Goal: Task Accomplishment & Management: Manage account settings

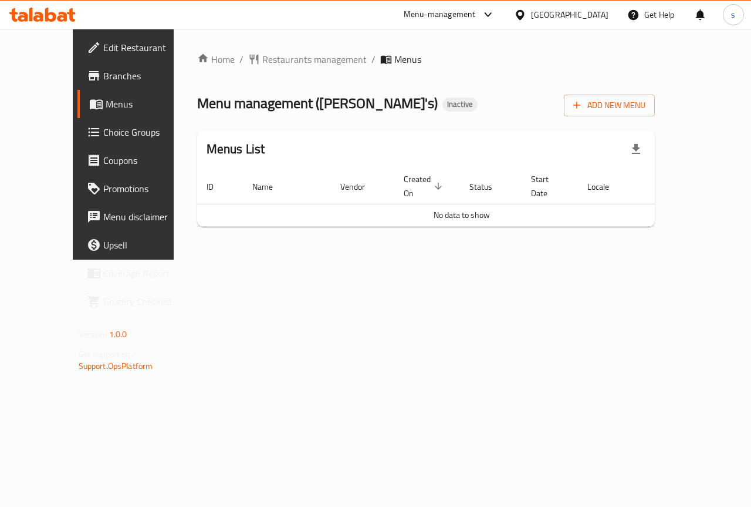
click at [103, 49] on span "Edit Restaurant" at bounding box center [146, 48] width 86 height 14
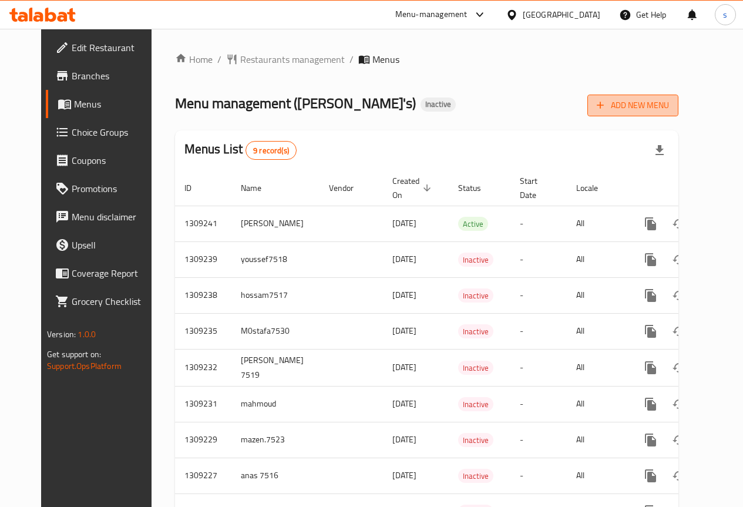
click at [669, 108] on span "Add New Menu" at bounding box center [632, 105] width 72 height 15
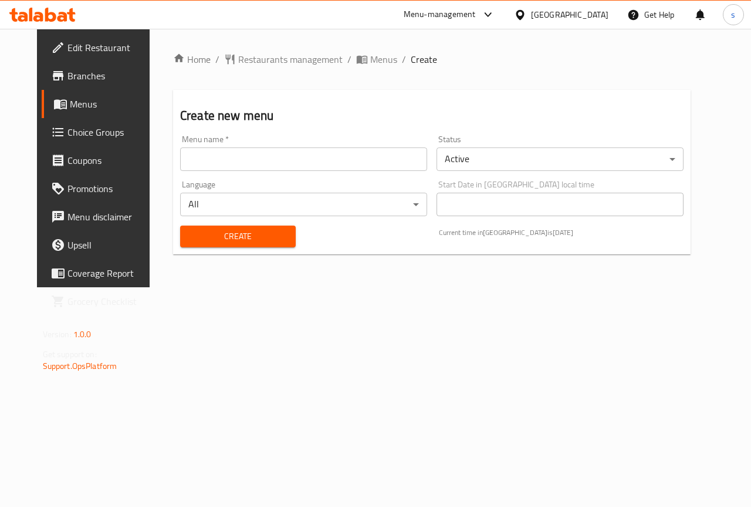
click at [230, 169] on input "text" at bounding box center [303, 158] width 247 height 23
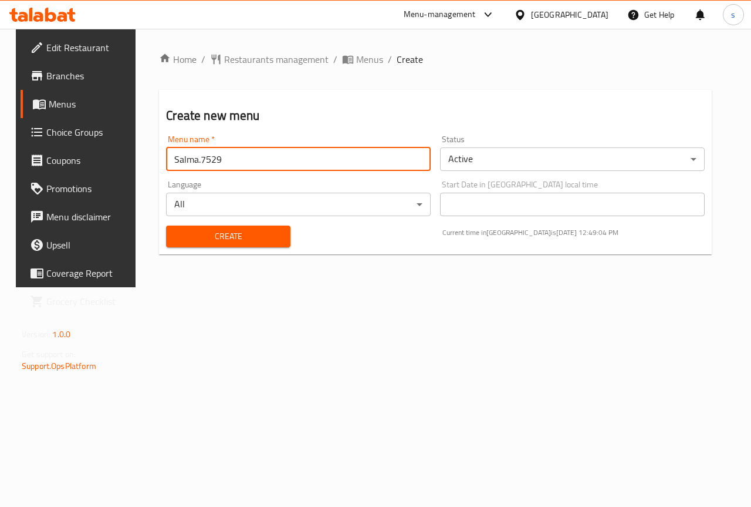
click at [252, 156] on input "Salma.7529" at bounding box center [298, 158] width 265 height 23
type input "Salma.2/9"
click at [252, 237] on span "Create" at bounding box center [228, 236] width 105 height 15
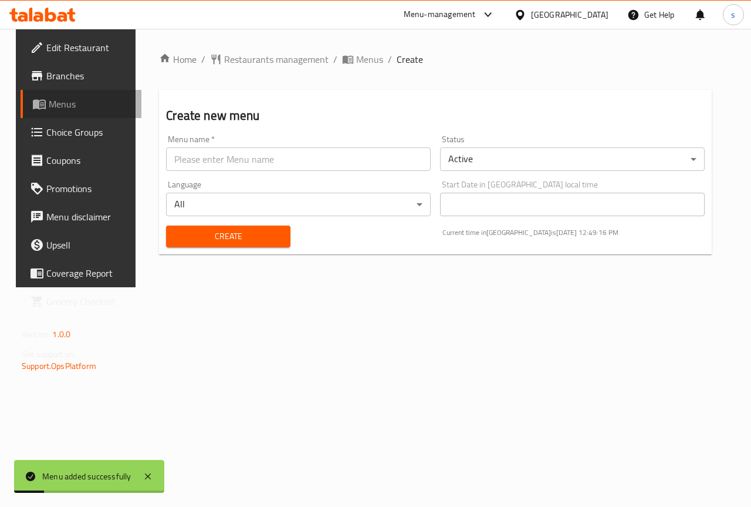
click at [55, 102] on span "Menus" at bounding box center [90, 104] width 83 height 14
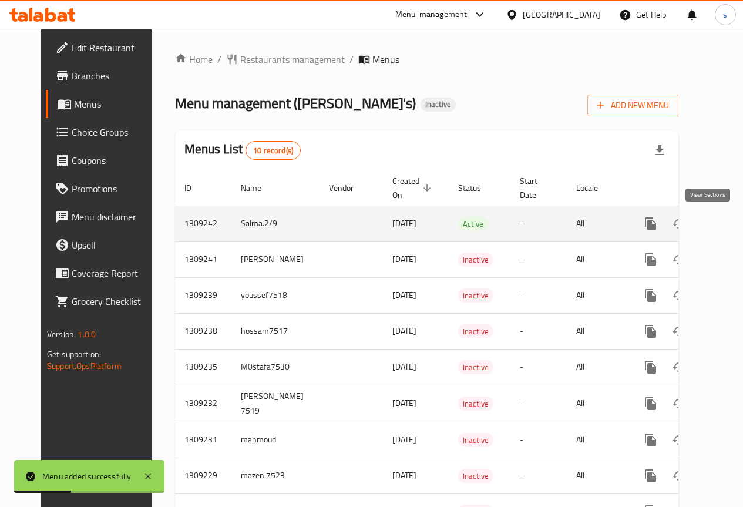
click at [728, 220] on icon "enhanced table" at bounding box center [735, 224] width 14 height 14
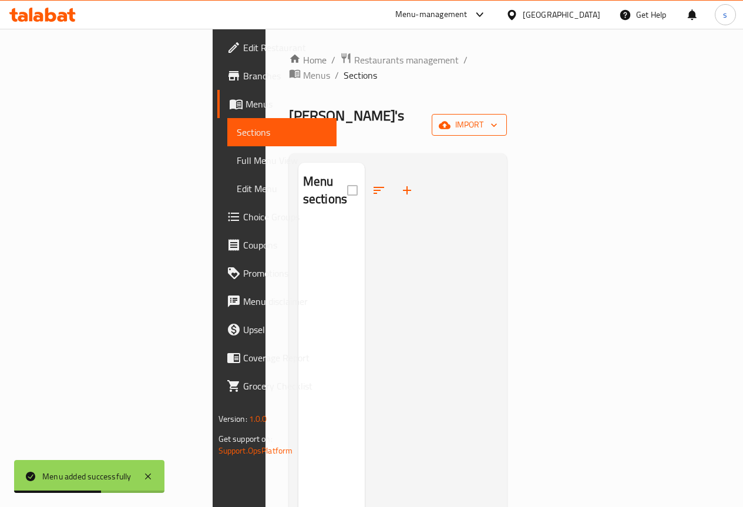
click at [497, 117] on span "import" at bounding box center [469, 124] width 56 height 15
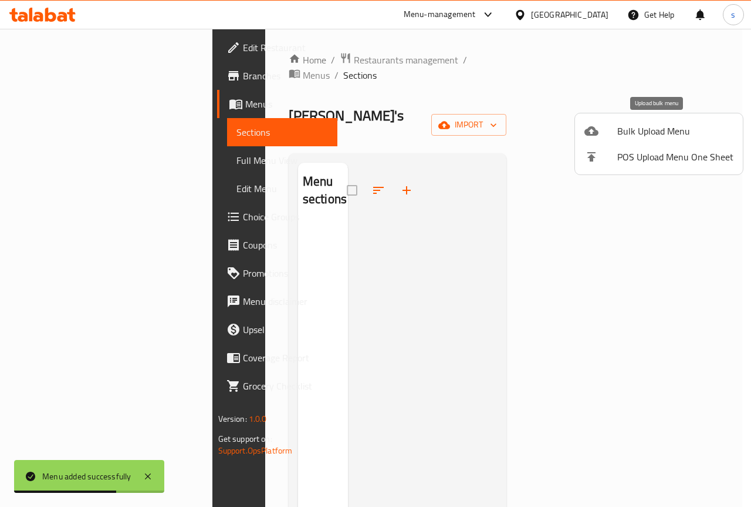
click at [673, 132] on span "Bulk Upload Menu" at bounding box center [676, 131] width 116 height 14
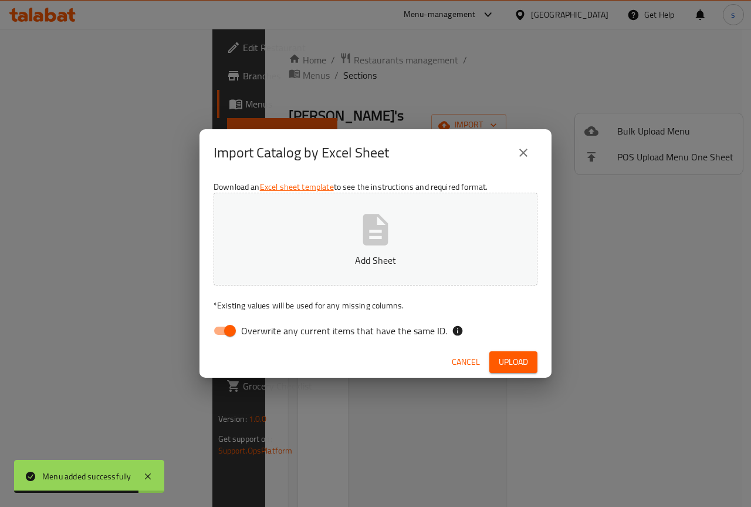
click at [272, 337] on span "Overwrite any current items that have the same ID." at bounding box center [344, 330] width 206 height 14
click at [264, 337] on input "Overwrite any current items that have the same ID." at bounding box center [230, 330] width 67 height 22
checkbox input "false"
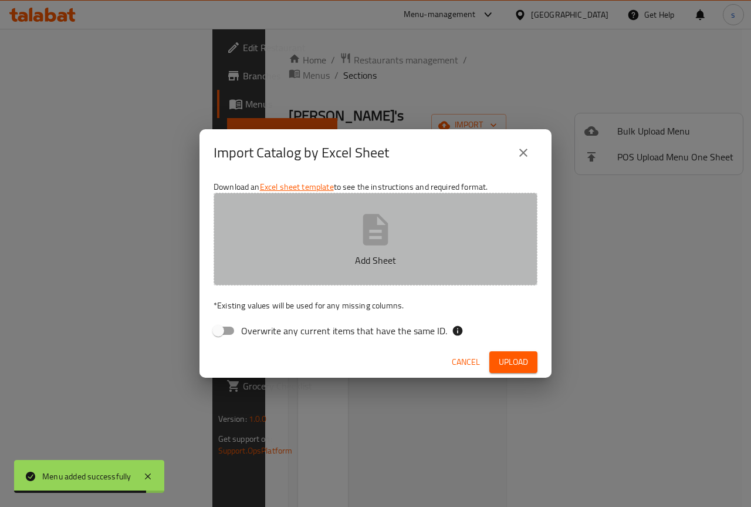
click at [359, 222] on icon "button" at bounding box center [376, 230] width 38 height 38
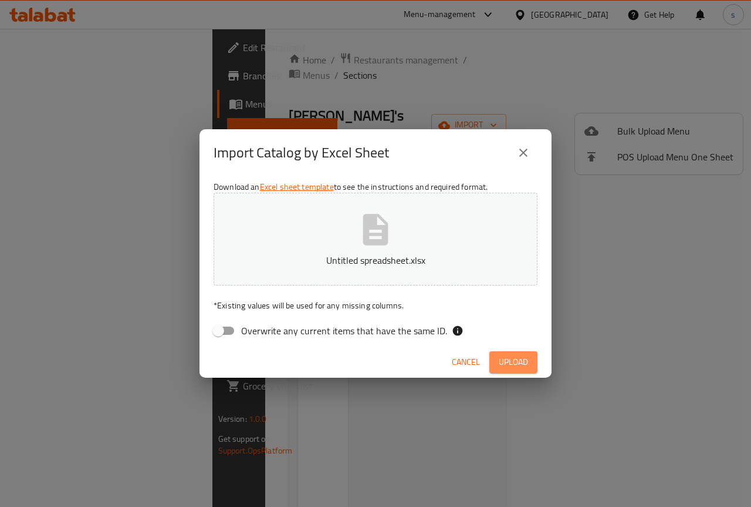
click at [515, 357] on span "Upload" at bounding box center [513, 362] width 29 height 15
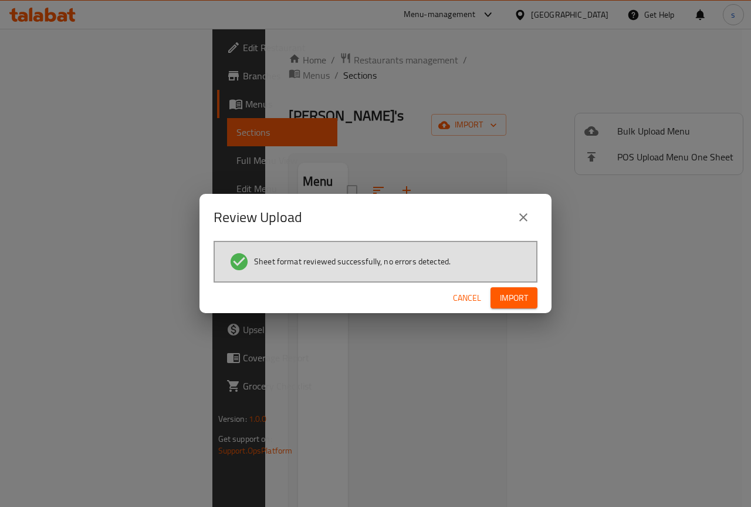
click at [521, 298] on span "Import" at bounding box center [514, 298] width 28 height 15
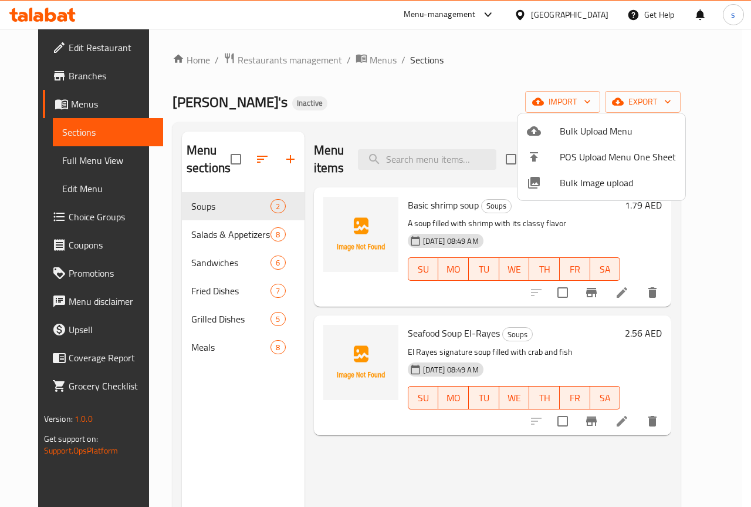
click at [423, 120] on div at bounding box center [375, 253] width 751 height 507
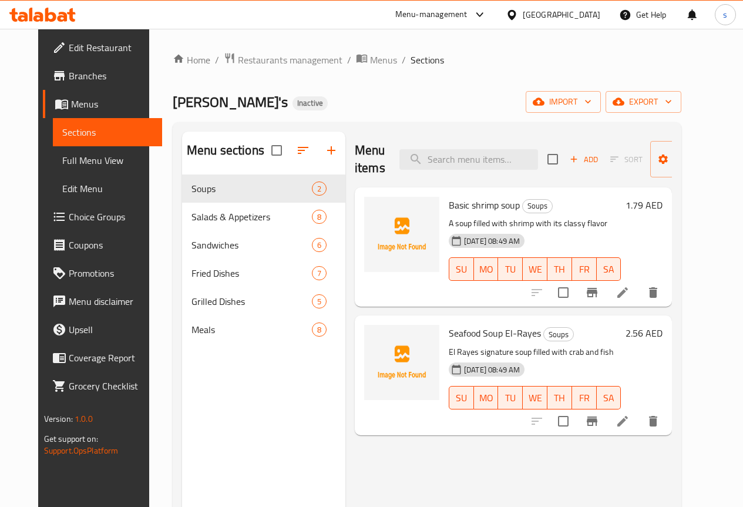
click at [62, 161] on span "Full Menu View" at bounding box center [107, 160] width 90 height 14
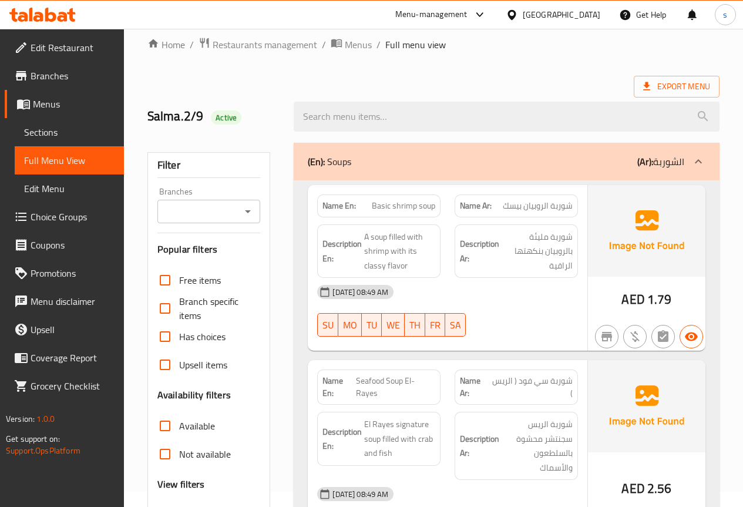
scroll to position [117, 0]
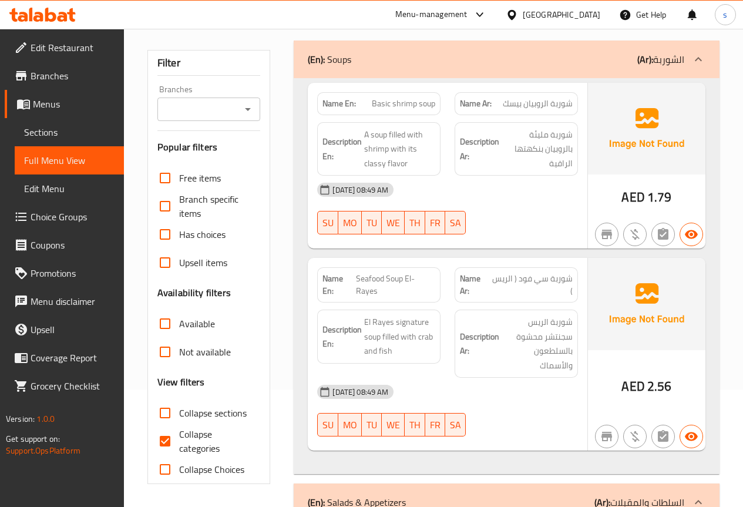
click at [173, 437] on input "Collapse categories" at bounding box center [165, 441] width 28 height 28
checkbox input "false"
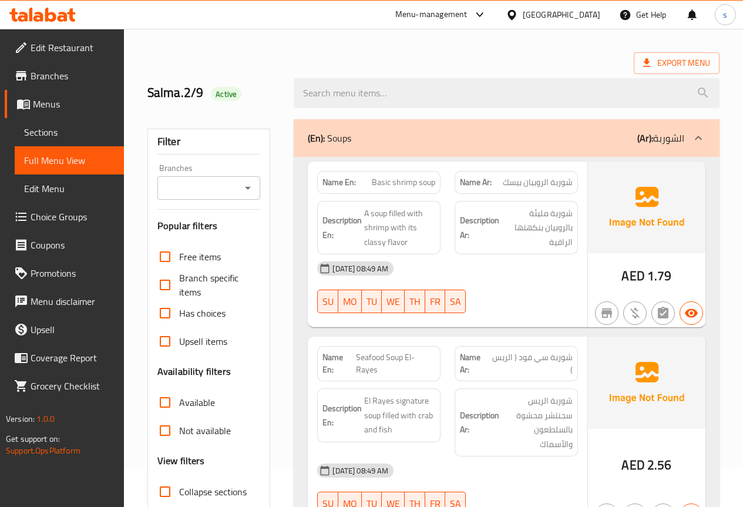
scroll to position [59, 0]
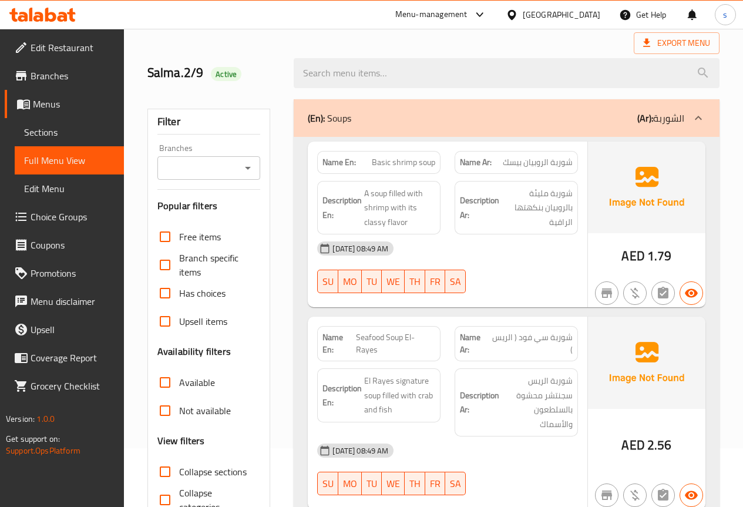
click at [301, 281] on div "Name En: Basic shrimp soup Name Ar: شوربة الروبيان بيسك Description En: A soup …" at bounding box center [507, 335] width 426 height 396
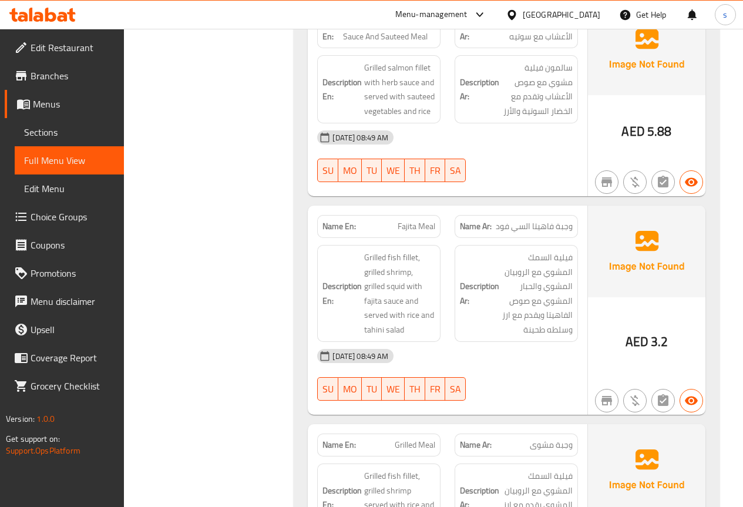
scroll to position [6968, 0]
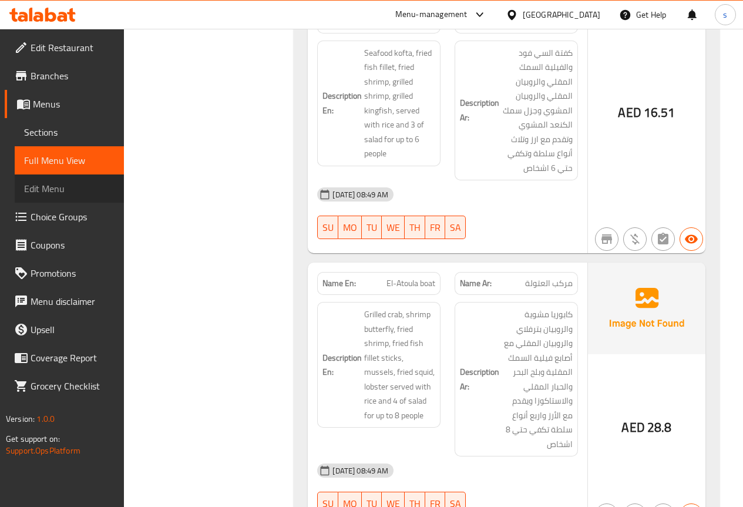
click at [46, 181] on span "Edit Menu" at bounding box center [69, 188] width 90 height 14
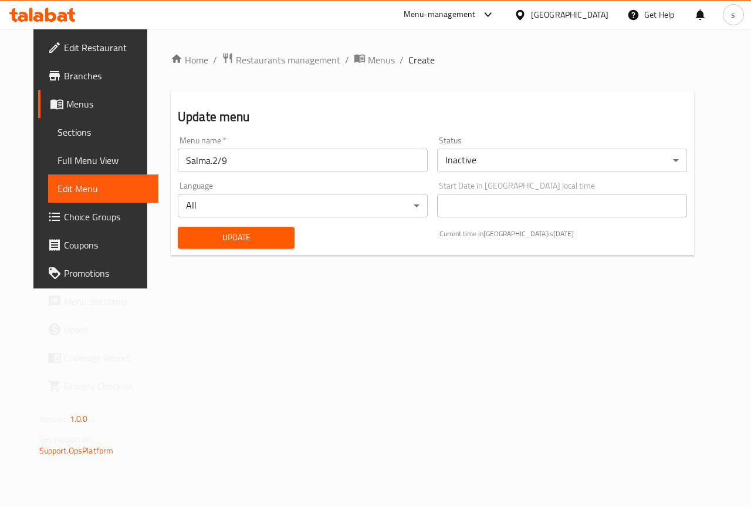
click at [66, 156] on span "Full Menu View" at bounding box center [104, 160] width 92 height 14
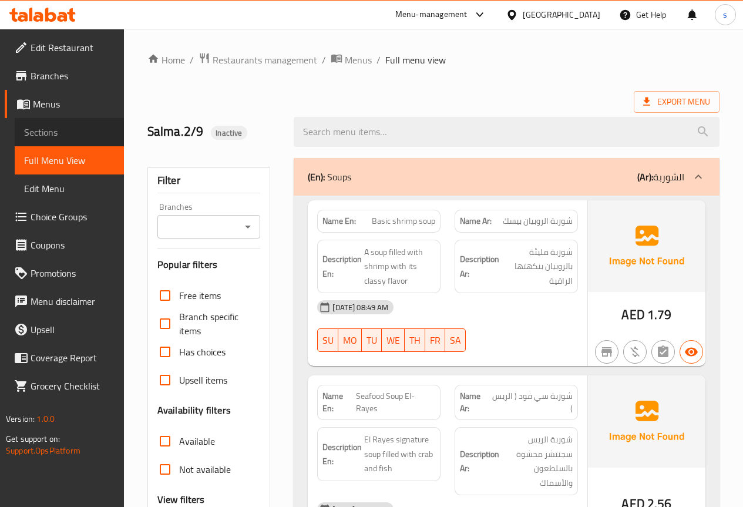
click at [82, 134] on span "Sections" at bounding box center [69, 132] width 90 height 14
click at [483, 94] on div "Export Menu" at bounding box center [433, 102] width 572 height 22
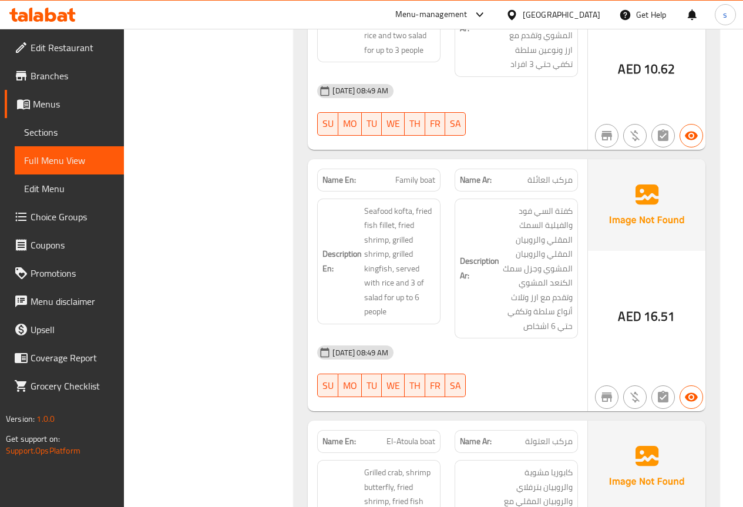
scroll to position [6968, 0]
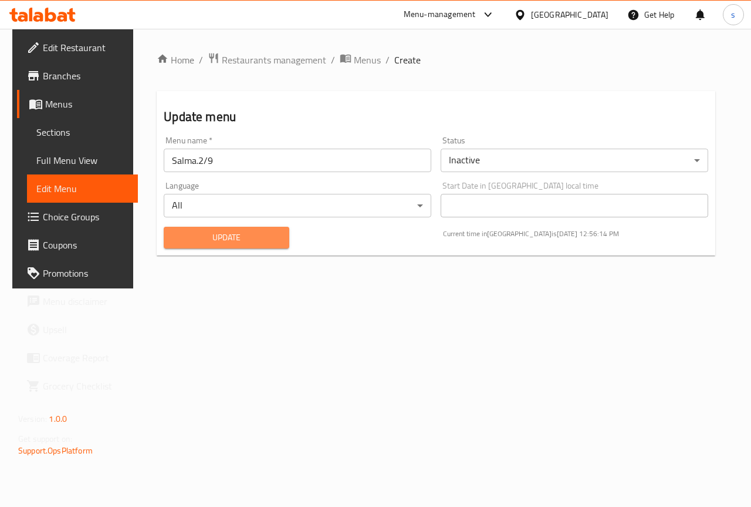
click at [253, 236] on span "Update" at bounding box center [226, 237] width 107 height 15
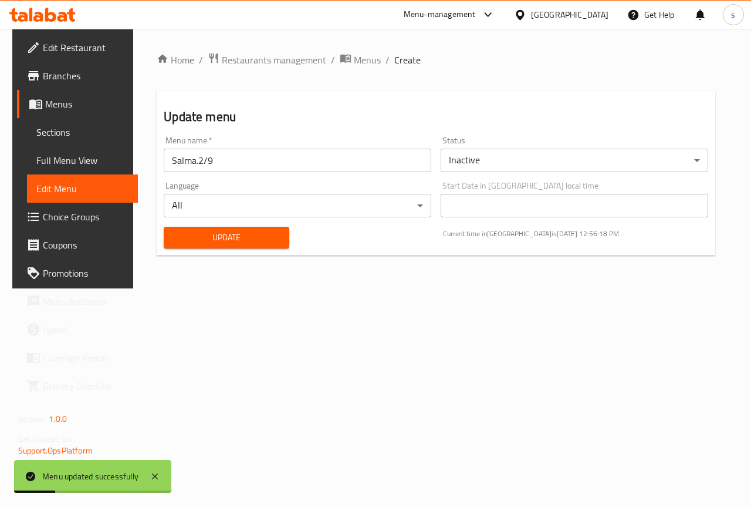
click at [80, 181] on span "Edit Menu" at bounding box center [82, 188] width 92 height 14
click at [64, 108] on span "Menus" at bounding box center [86, 104] width 83 height 14
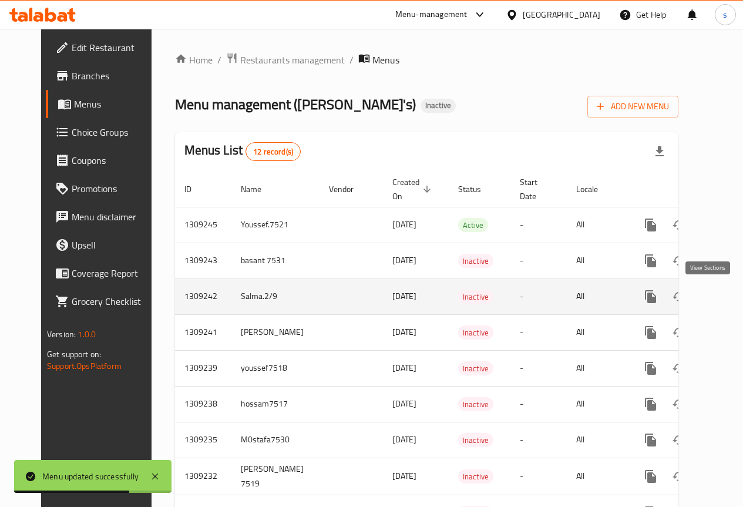
click at [728, 297] on icon "enhanced table" at bounding box center [735, 296] width 14 height 14
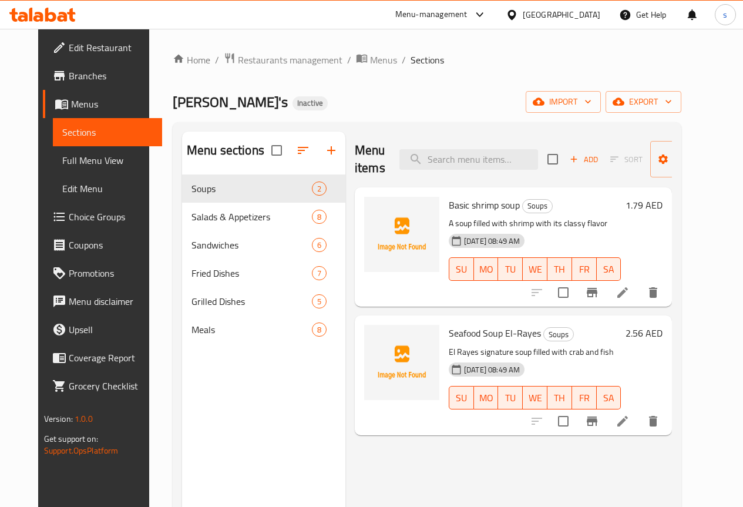
click at [389, 84] on div "Home / Restaurants management / Menus / Sections [PERSON_NAME]'s Inactive impor…" at bounding box center [427, 349] width 508 height 595
